Goal: Information Seeking & Learning: Learn about a topic

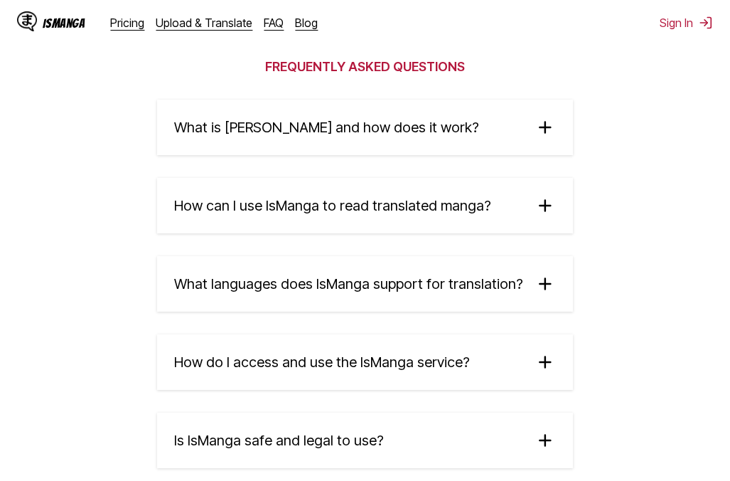
scroll to position [2414, 0]
click at [395, 146] on summary "What is [PERSON_NAME] and how does it work?" at bounding box center [365, 126] width 416 height 55
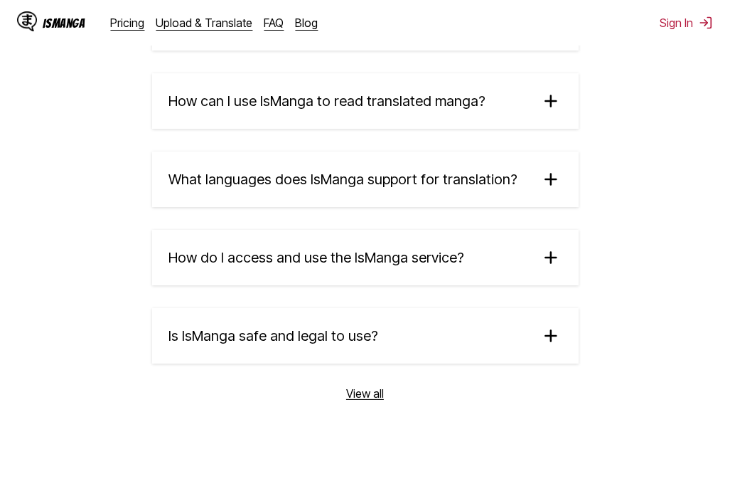
scroll to position [2673, 0]
click at [396, 109] on span "How can I use IsManga to read translated manga?" at bounding box center [327, 100] width 317 height 17
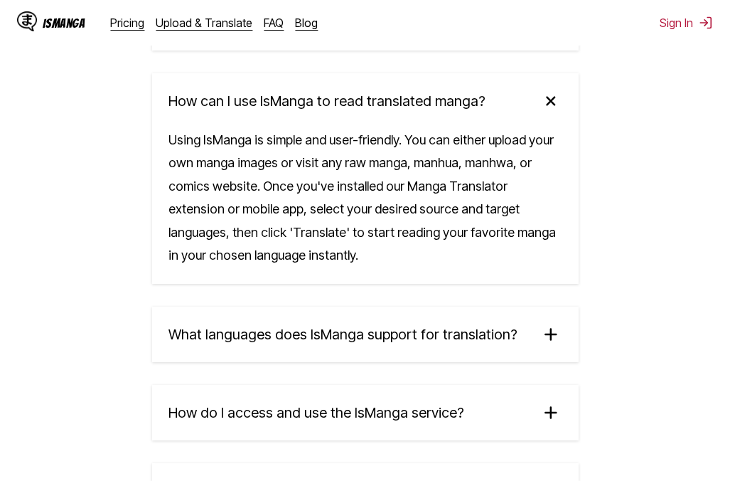
click at [135, 31] on div "IsManga Pricing Upload & Translate FAQ Blog" at bounding box center [173, 22] width 313 height 45
click at [132, 23] on link "Pricing" at bounding box center [128, 23] width 34 height 14
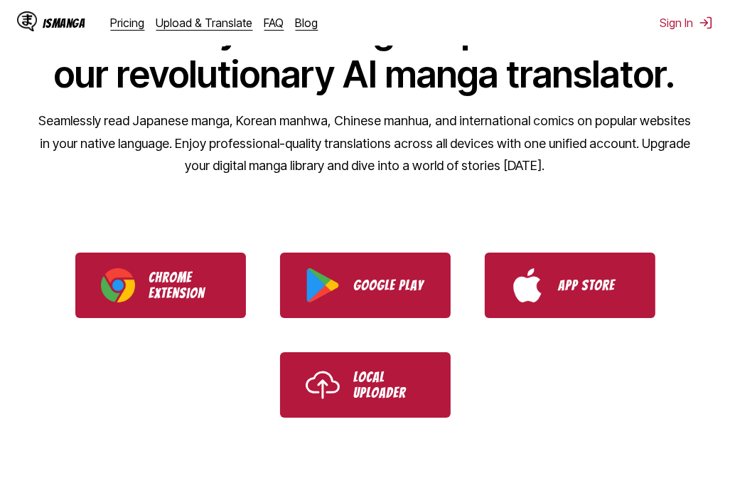
scroll to position [176, 0]
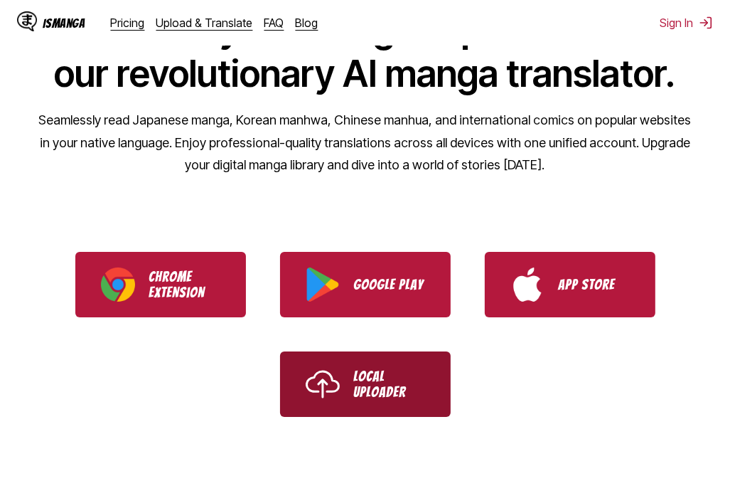
click at [382, 392] on p "Local Uploader" at bounding box center [389, 383] width 71 height 31
